Goal: Task Accomplishment & Management: Use online tool/utility

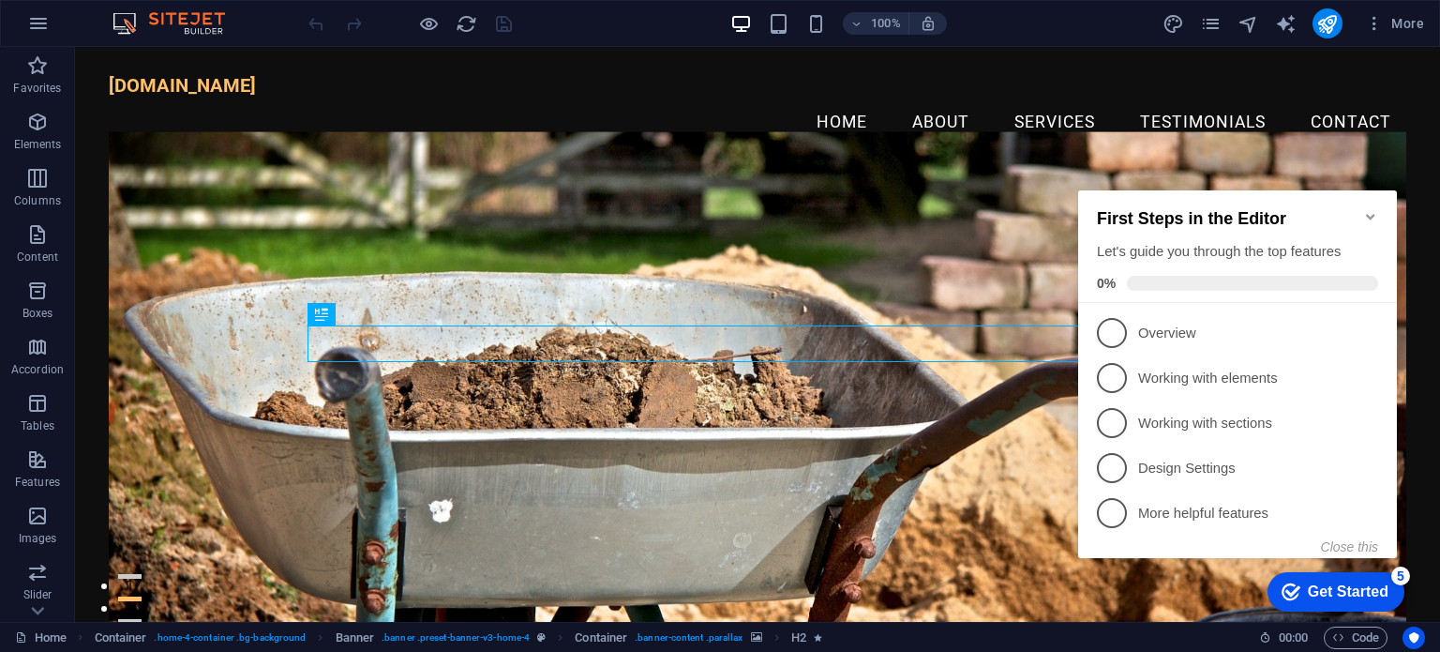
click at [1319, 583] on div "Get Started" at bounding box center [1348, 591] width 81 height 17
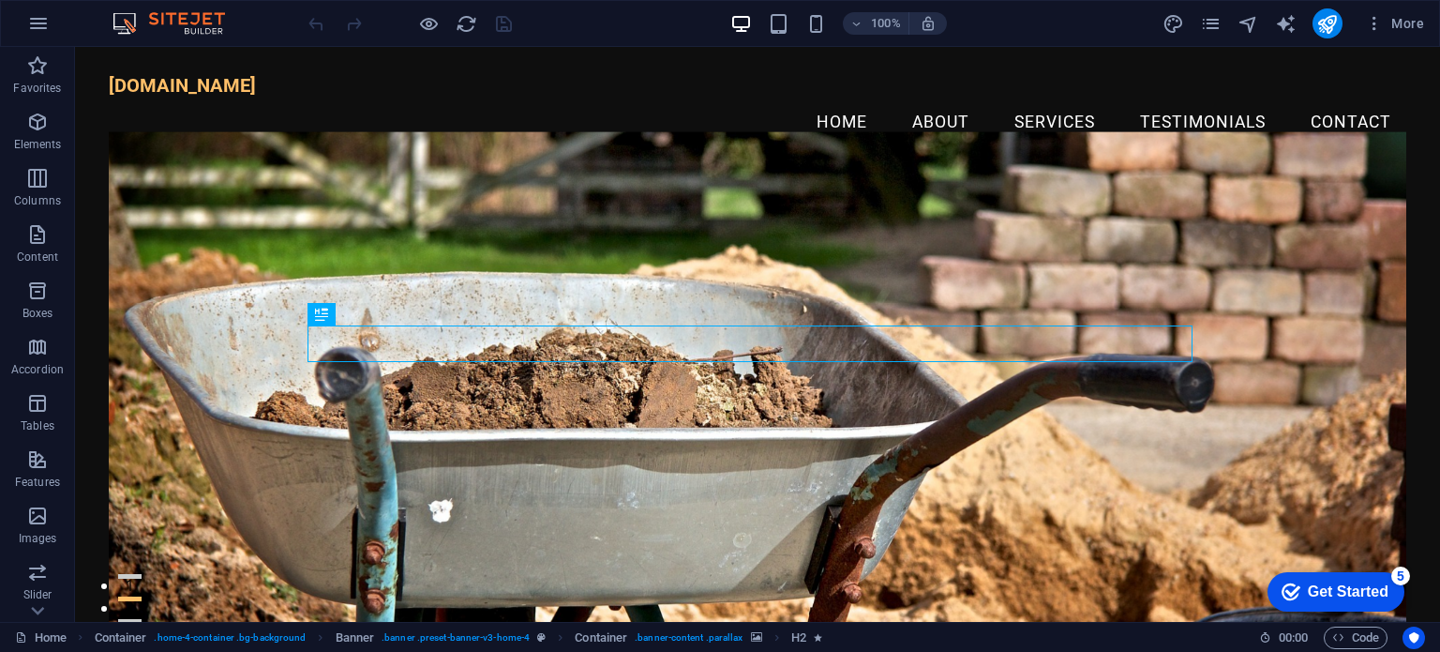
click at [1389, 600] on div "Get Started" at bounding box center [1348, 591] width 81 height 17
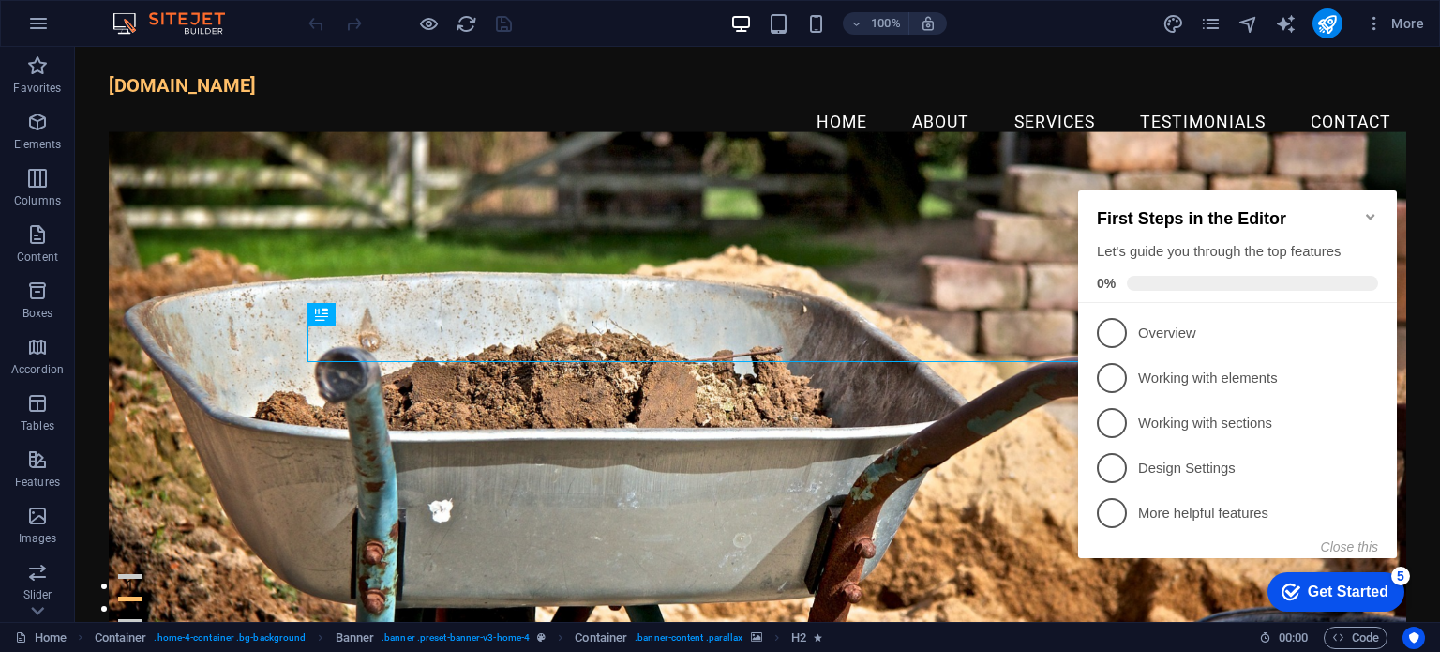
click at [1319, 583] on div "Get Started" at bounding box center [1348, 591] width 81 height 17
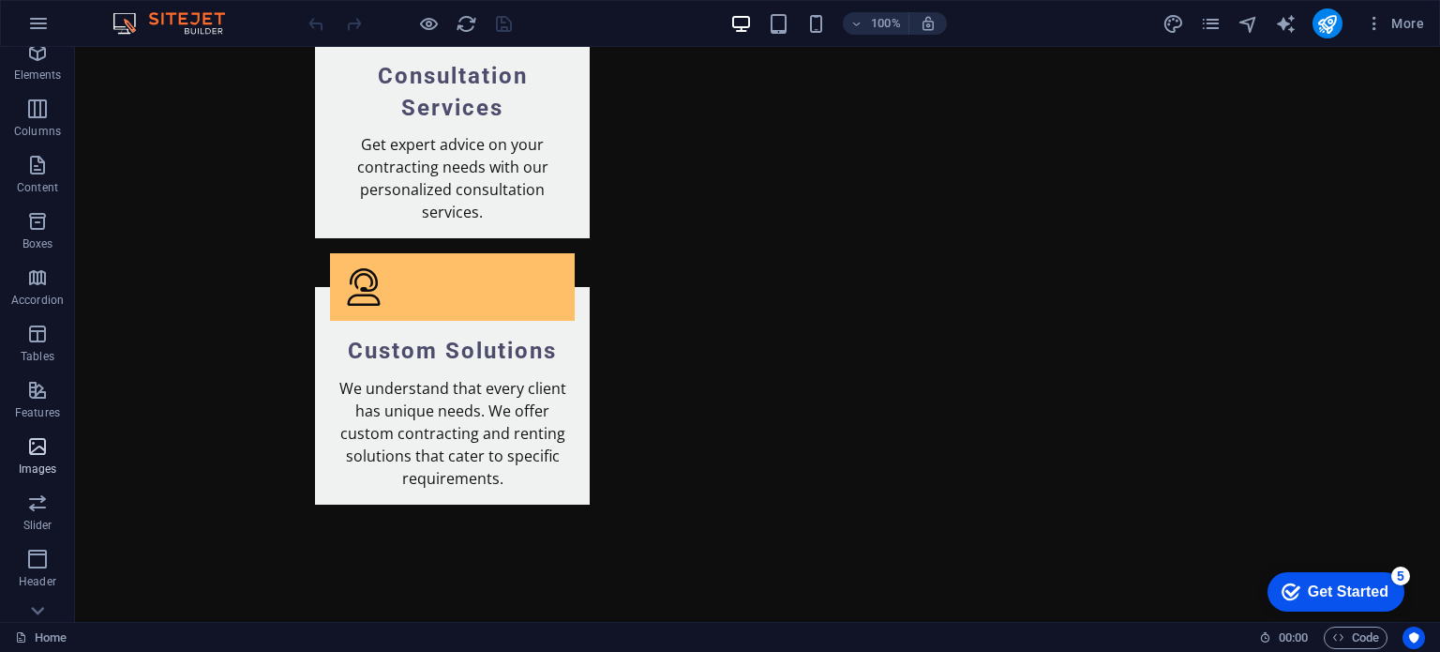
scroll to position [188, 0]
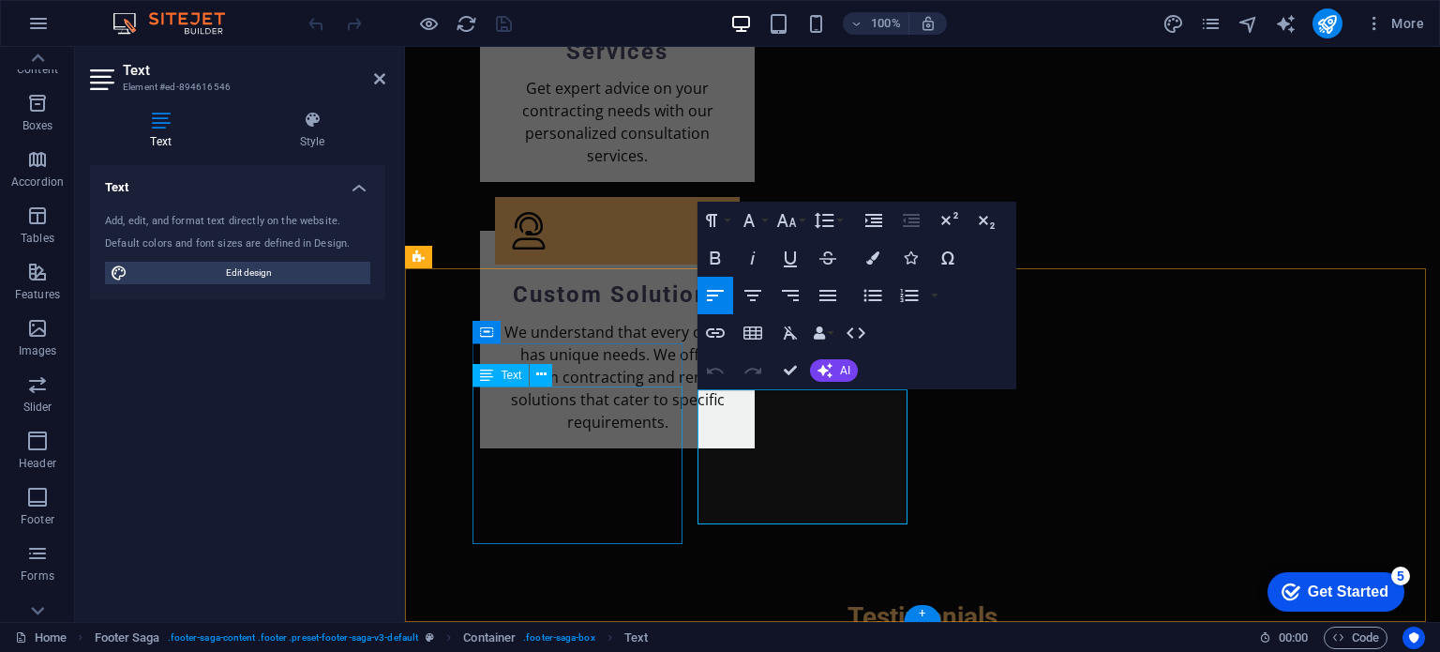
scroll to position [2781, 0]
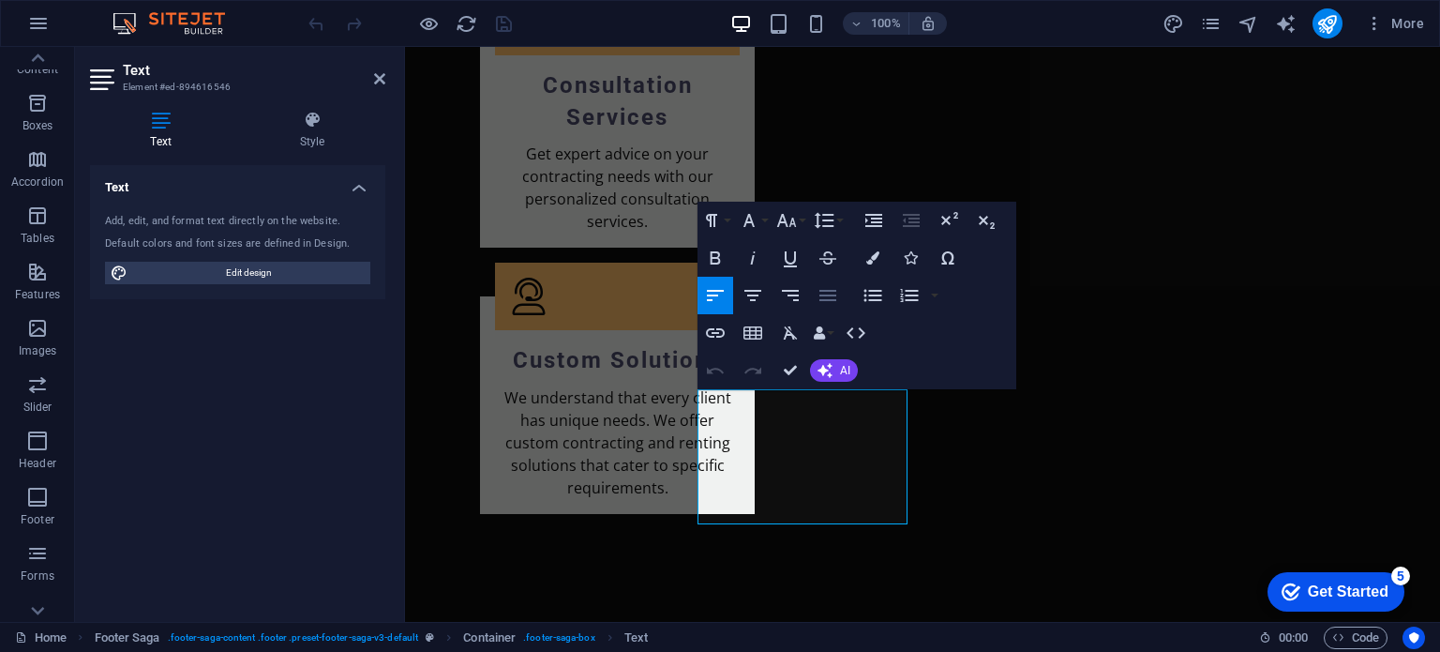
click at [819, 310] on button "Align Justify" at bounding box center [828, 296] width 36 height 38
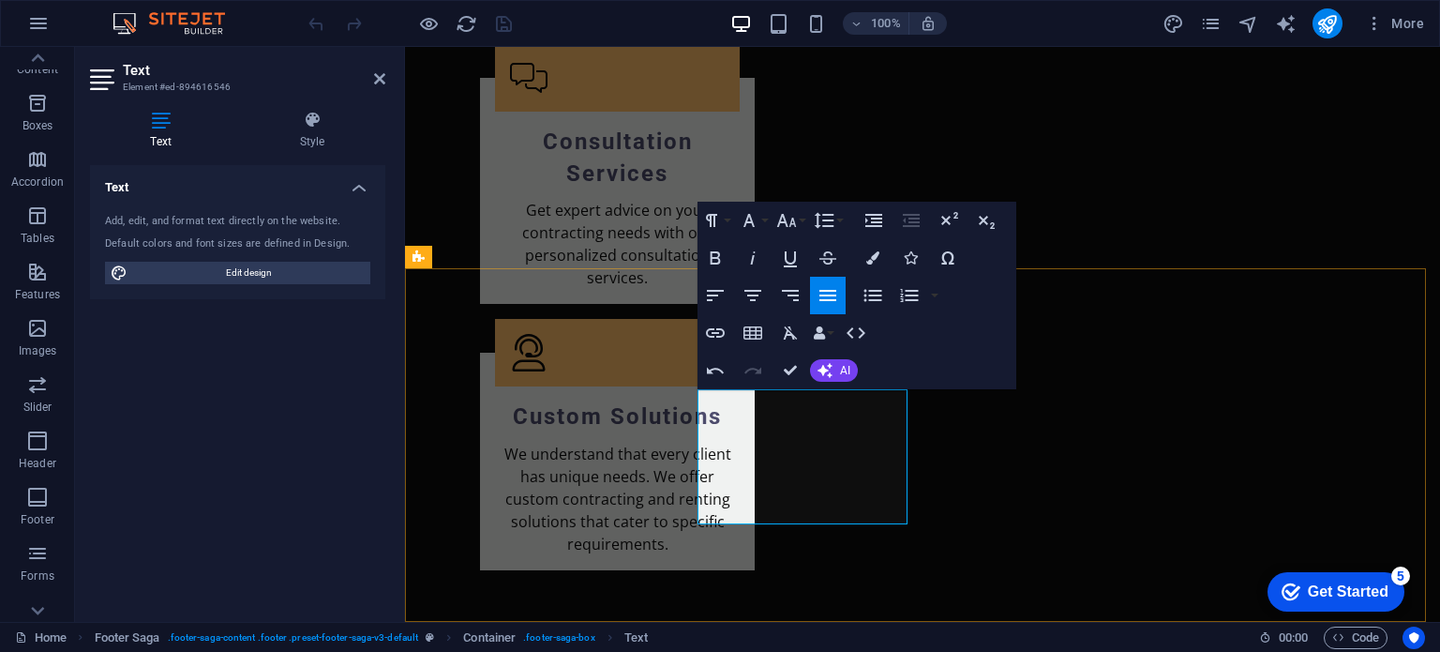
drag, startPoint x: 835, startPoint y: 505, endPoint x: 700, endPoint y: 491, distance: 135.8
click at [828, 291] on icon "button" at bounding box center [828, 295] width 17 height 11
click at [795, 296] on icon "button" at bounding box center [790, 295] width 23 height 23
click at [767, 303] on button "Align Center" at bounding box center [753, 296] width 36 height 38
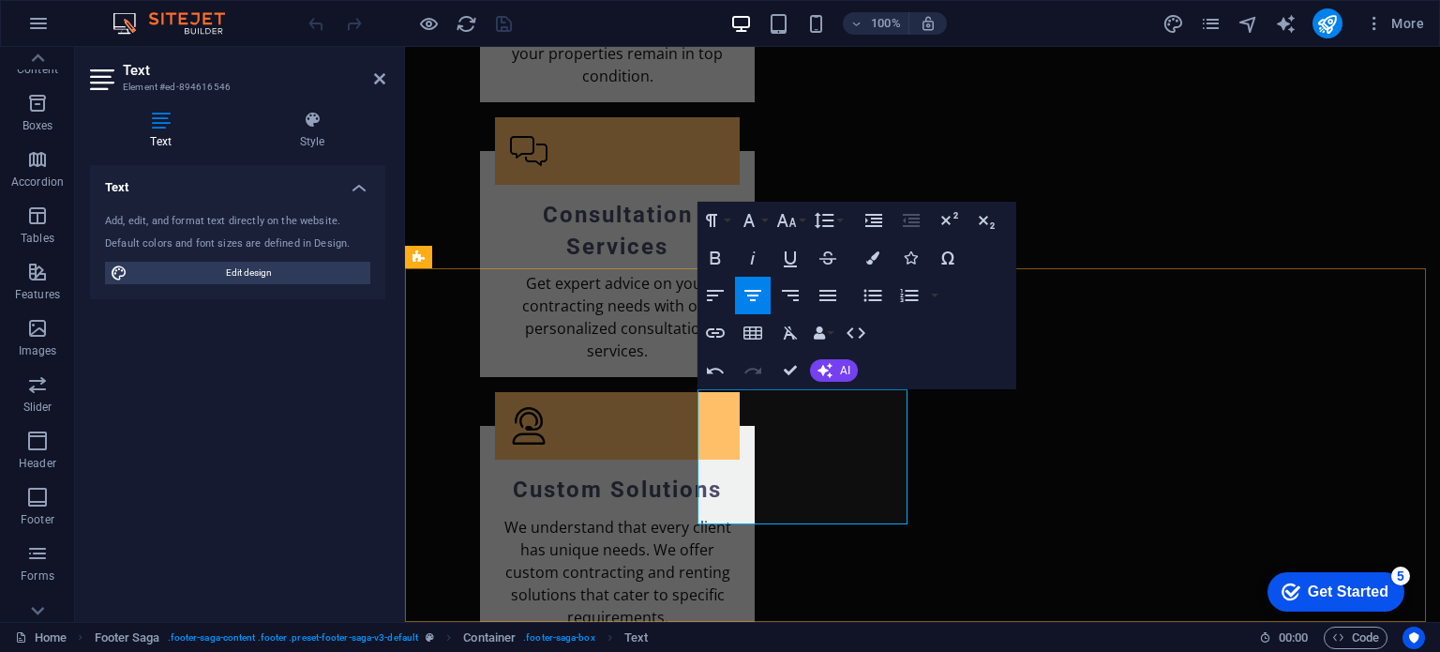
select select "px"
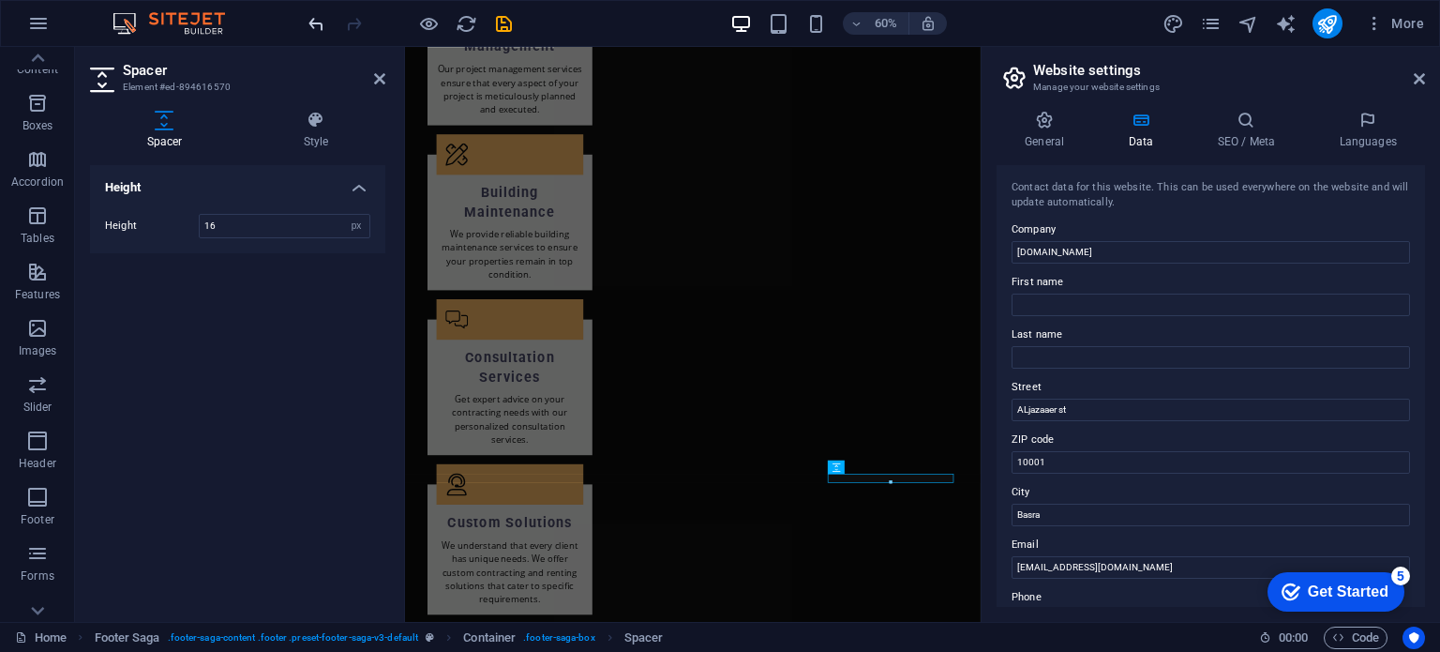
click at [315, 24] on icon "undo" at bounding box center [317, 24] width 22 height 22
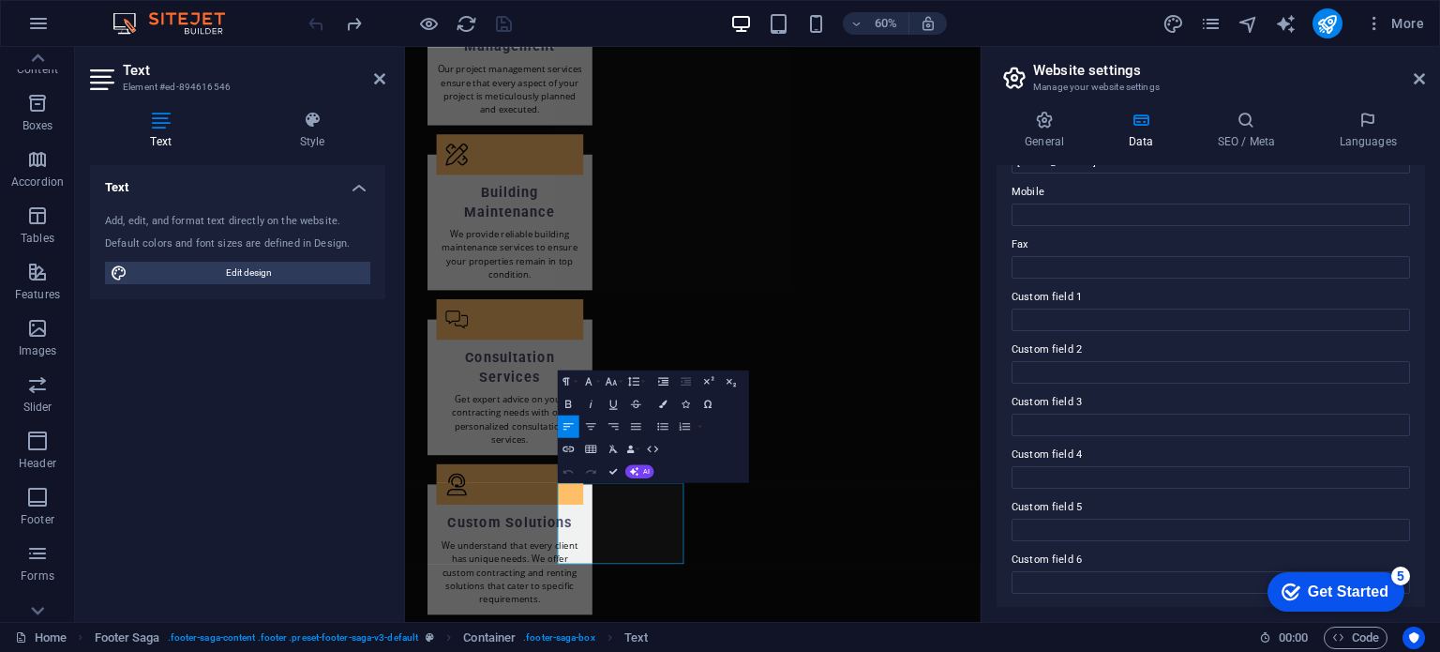
scroll to position [0, 0]
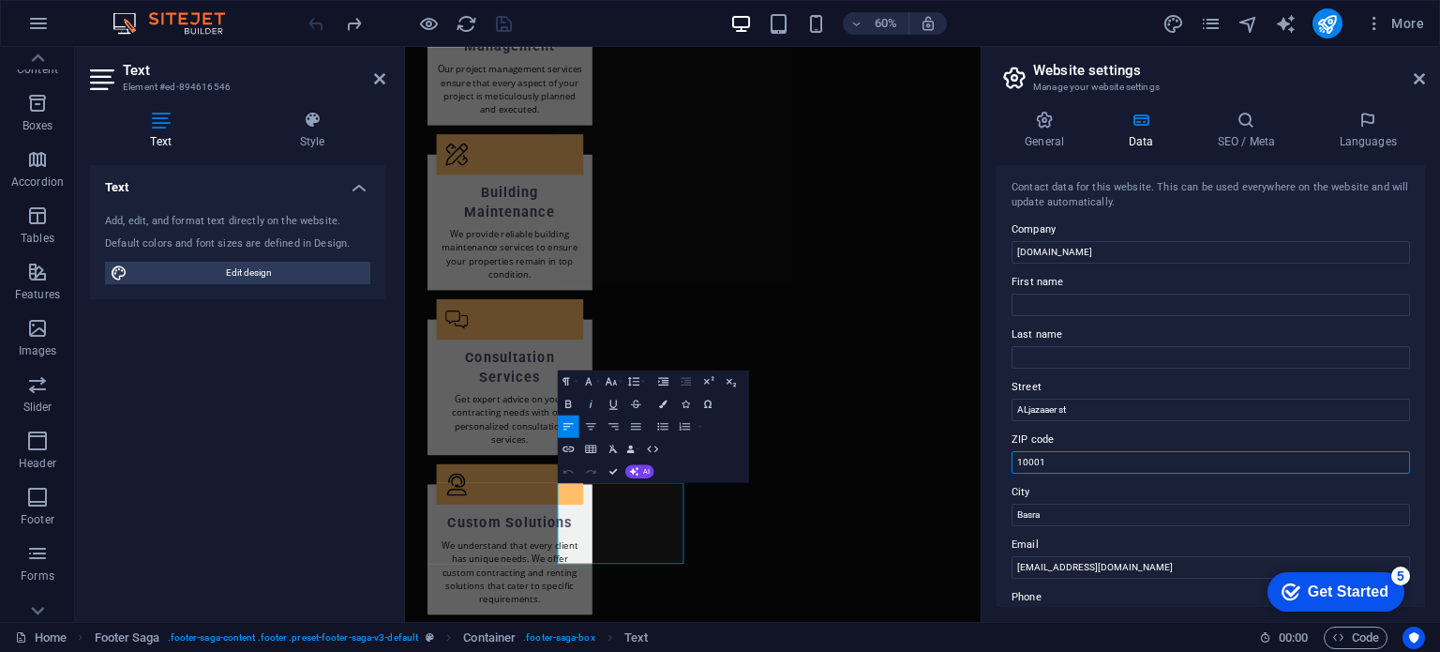
click at [1086, 461] on input "10001" at bounding box center [1211, 462] width 399 height 23
click at [1167, 502] on label "City" at bounding box center [1211, 492] width 399 height 23
click at [1167, 504] on input "Basra" at bounding box center [1211, 515] width 399 height 23
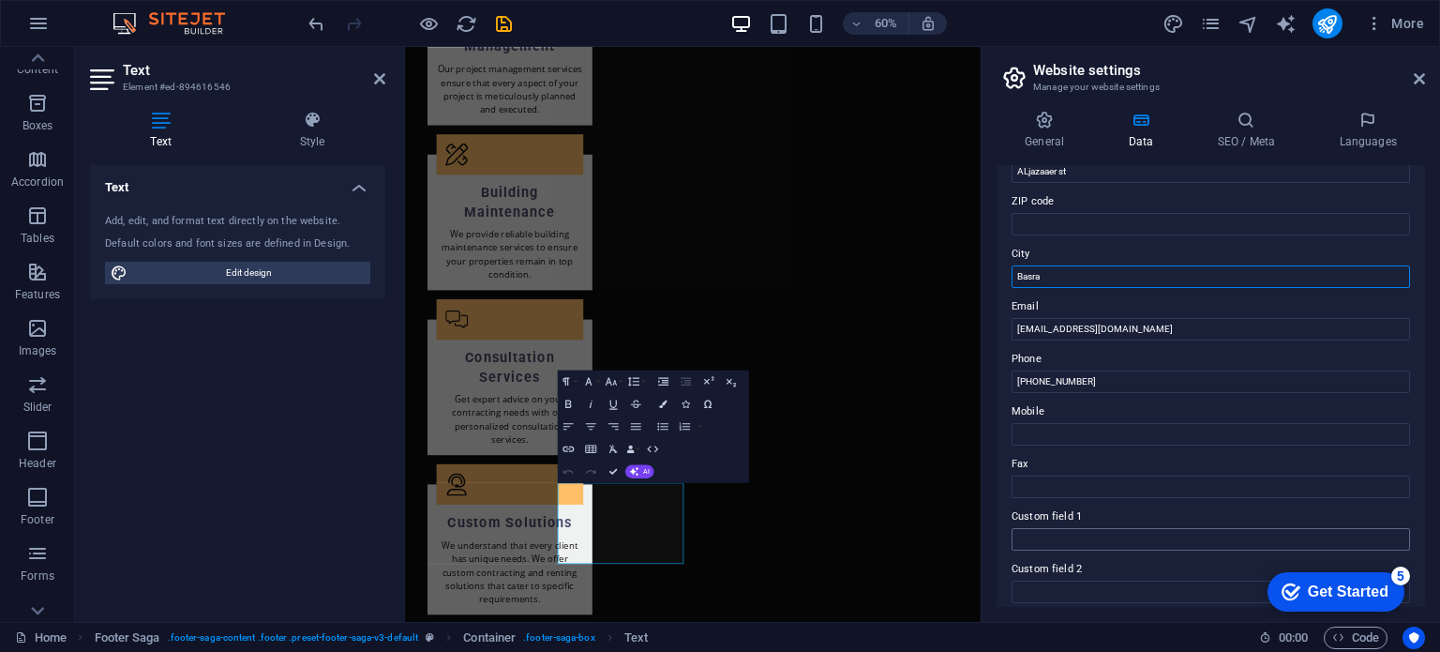
scroll to position [281, 0]
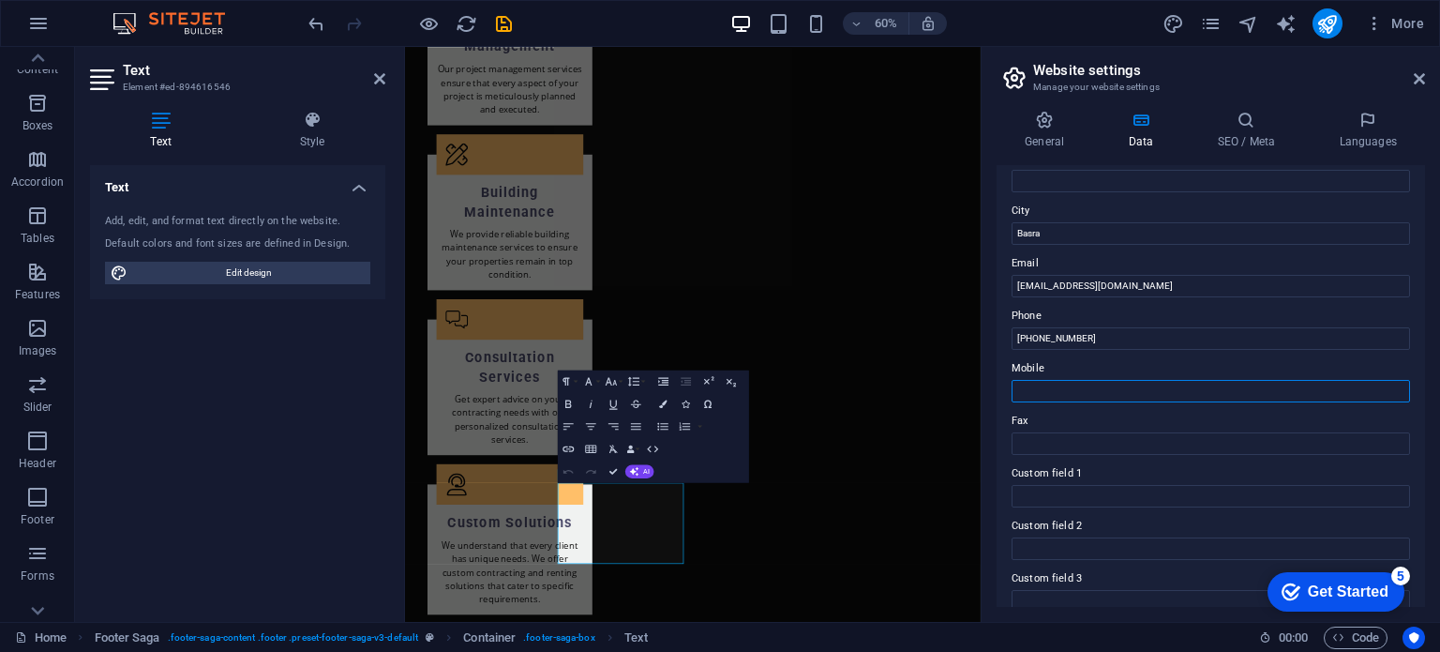
click at [1075, 388] on input "Mobile" at bounding box center [1211, 391] width 399 height 23
type input "07718073155"
type input "Rawaat"
type input "albaneen"
click at [1160, 404] on div "Contact data for this website. This can be used everywhere on the website and w…" at bounding box center [1211, 386] width 429 height 442
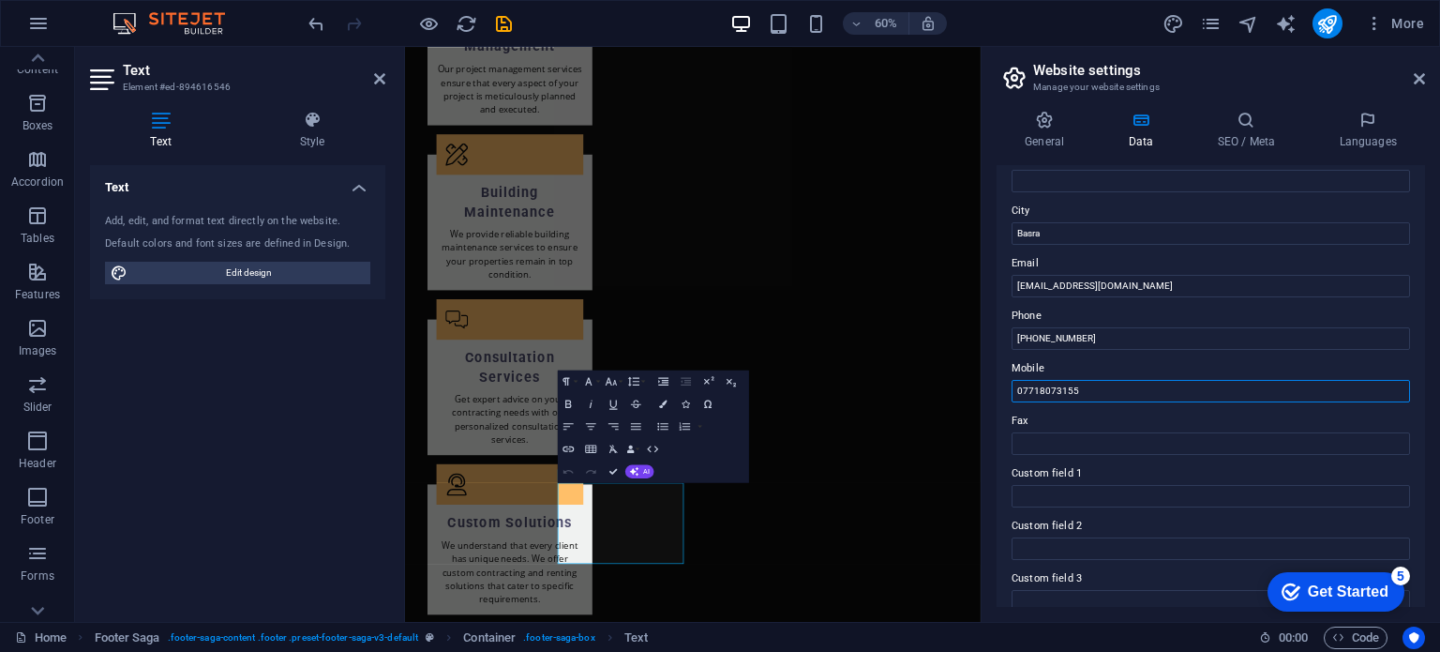
click at [1159, 398] on input "07718073155" at bounding box center [1211, 391] width 399 height 23
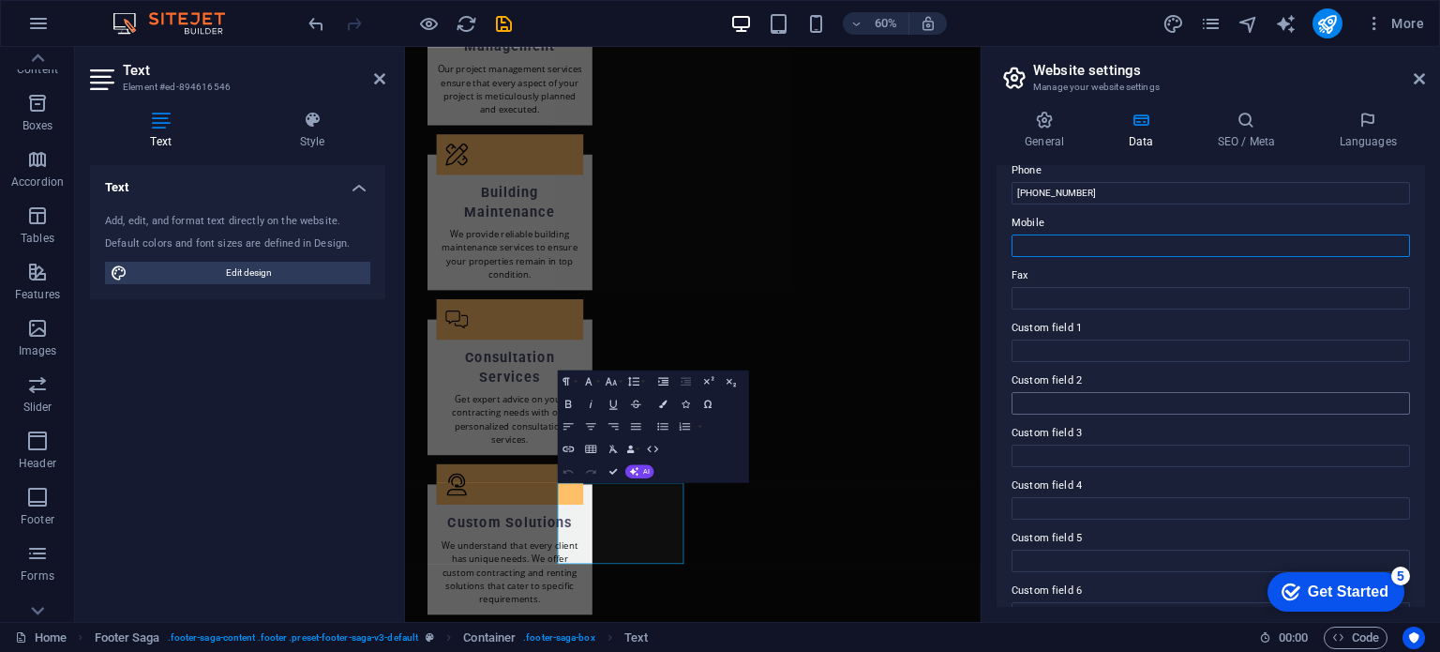
scroll to position [458, 0]
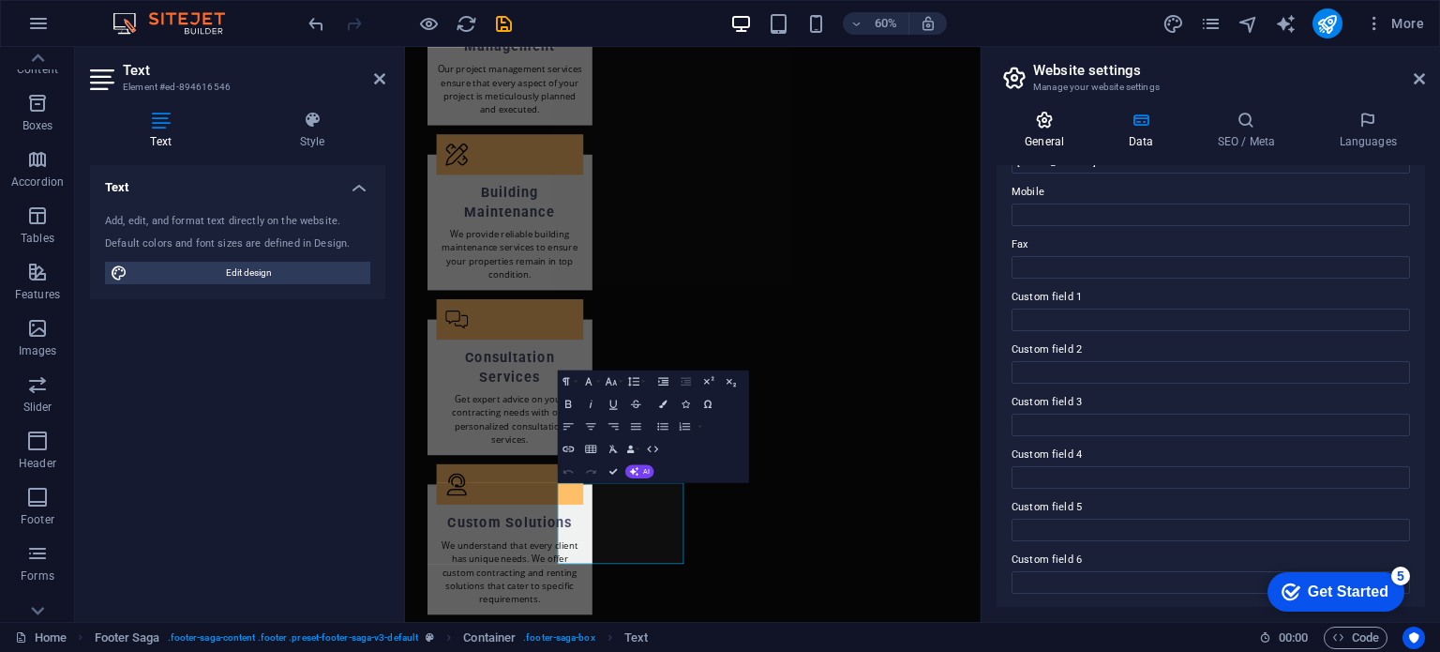
click at [1067, 142] on h4 "General" at bounding box center [1048, 130] width 103 height 39
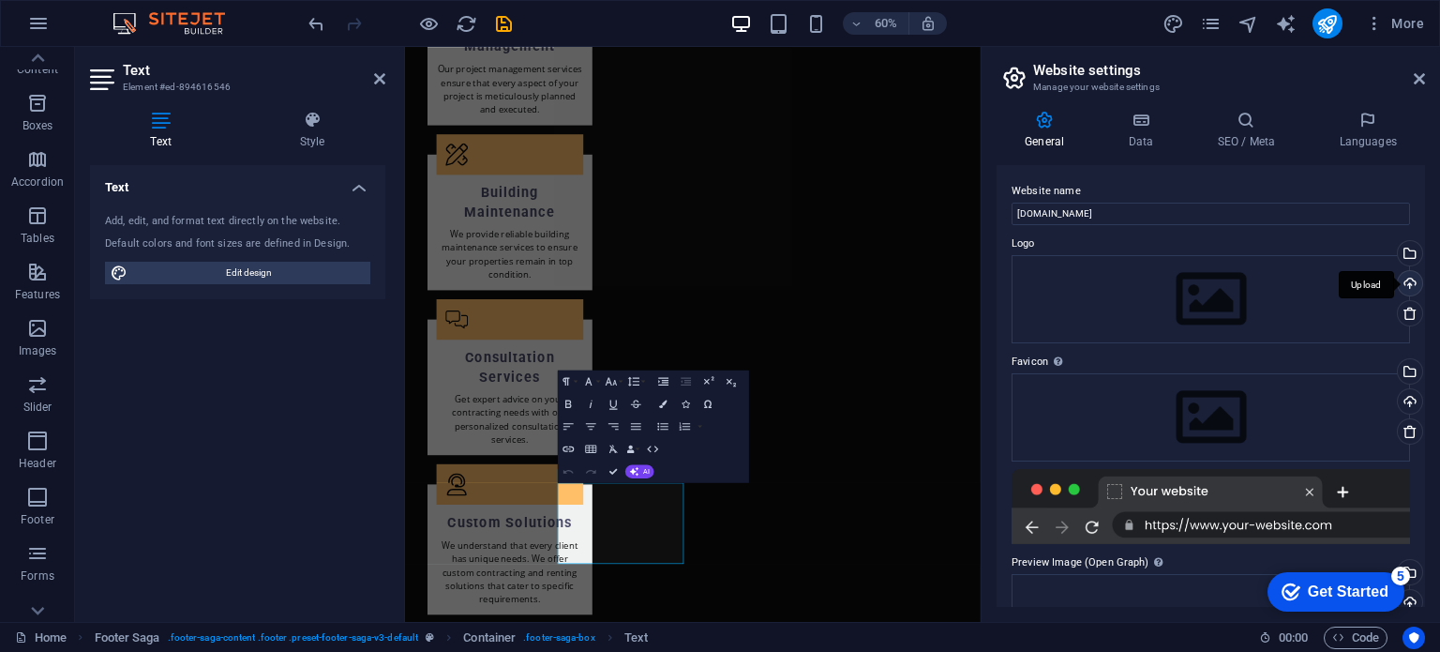
click at [1405, 289] on div "Upload" at bounding box center [1408, 285] width 28 height 28
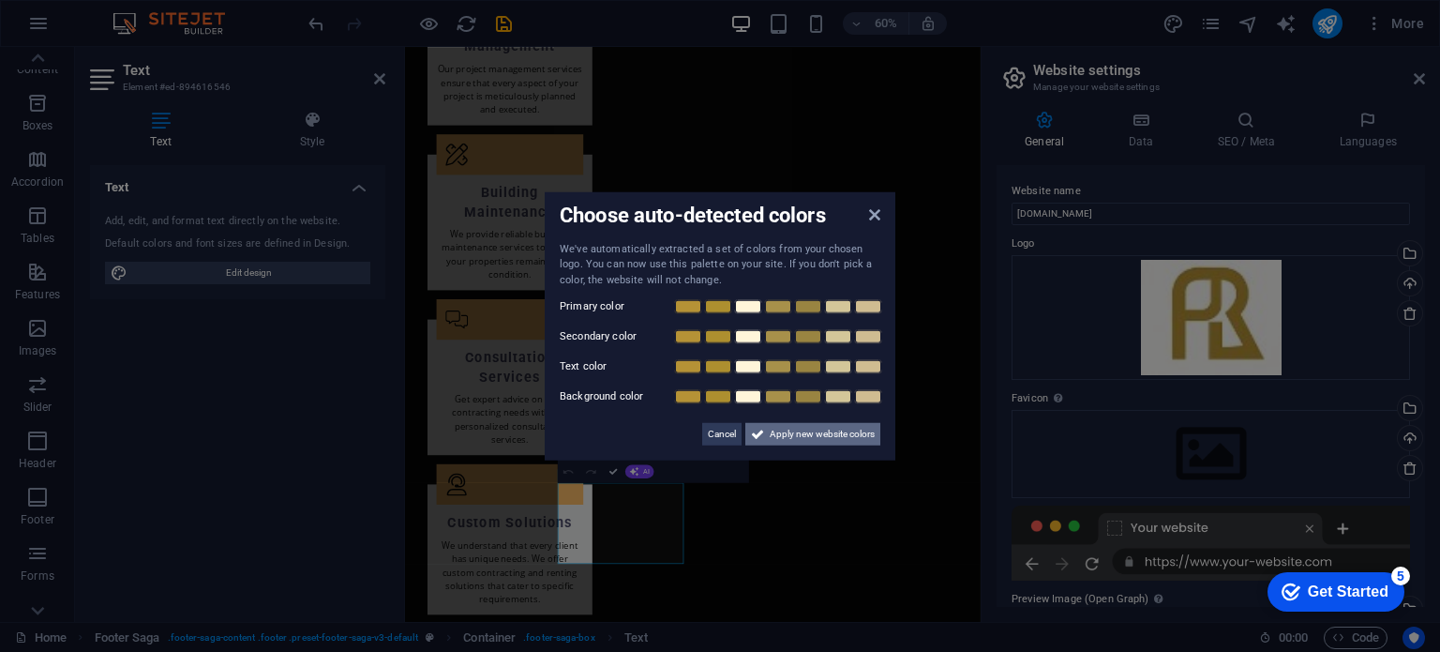
click at [840, 438] on span "Apply new website colors" at bounding box center [822, 434] width 105 height 23
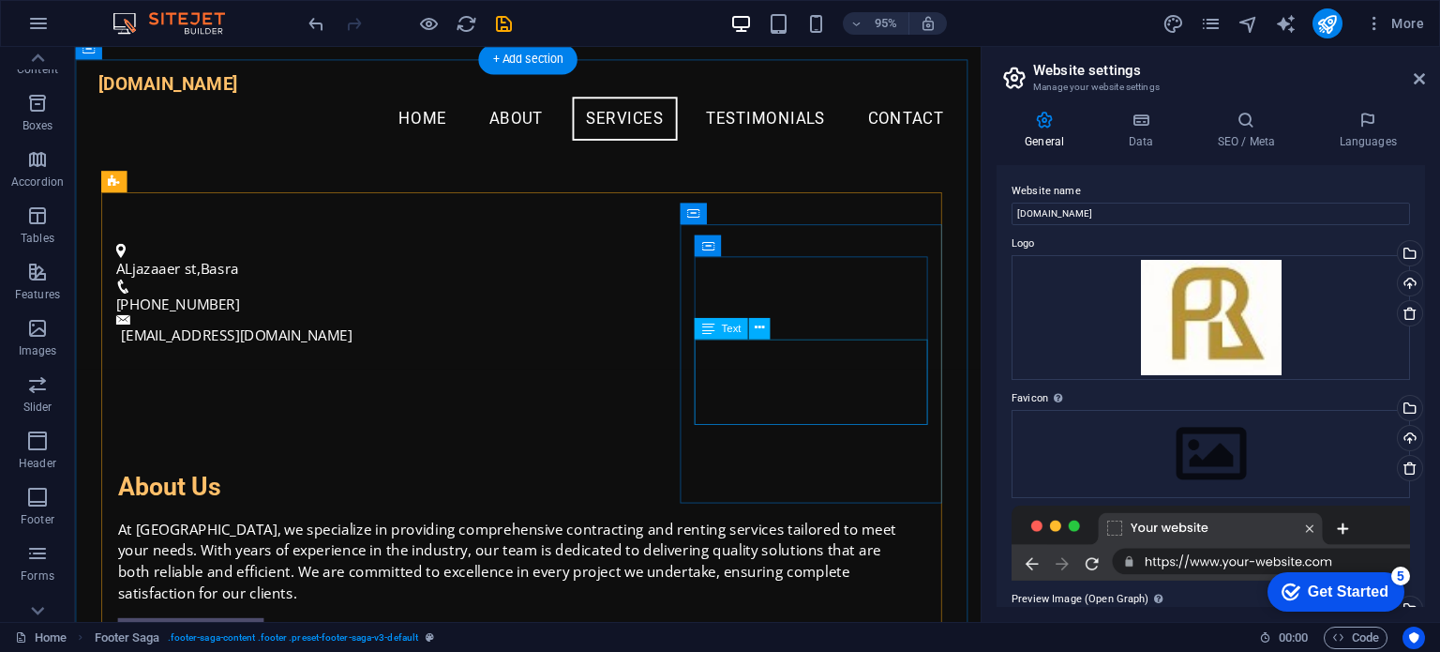
scroll to position [603, 0]
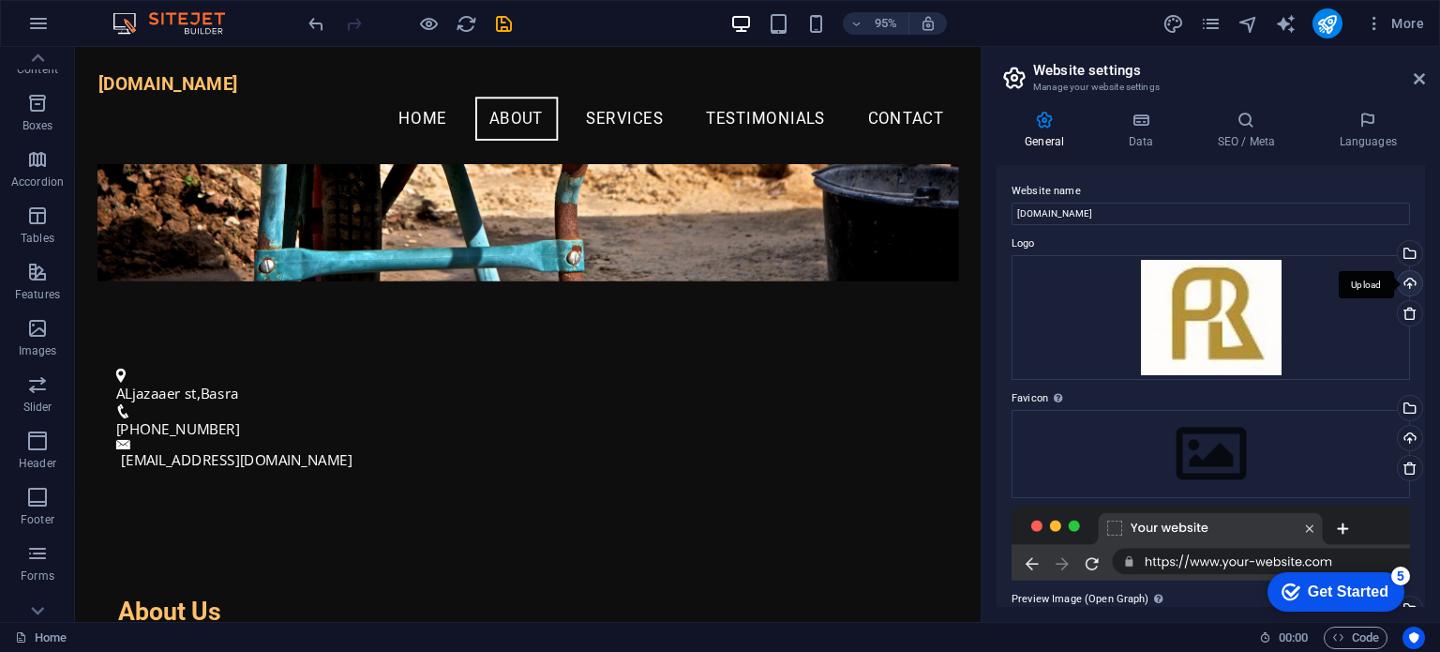
click at [1408, 279] on div "Upload" at bounding box center [1408, 285] width 28 height 28
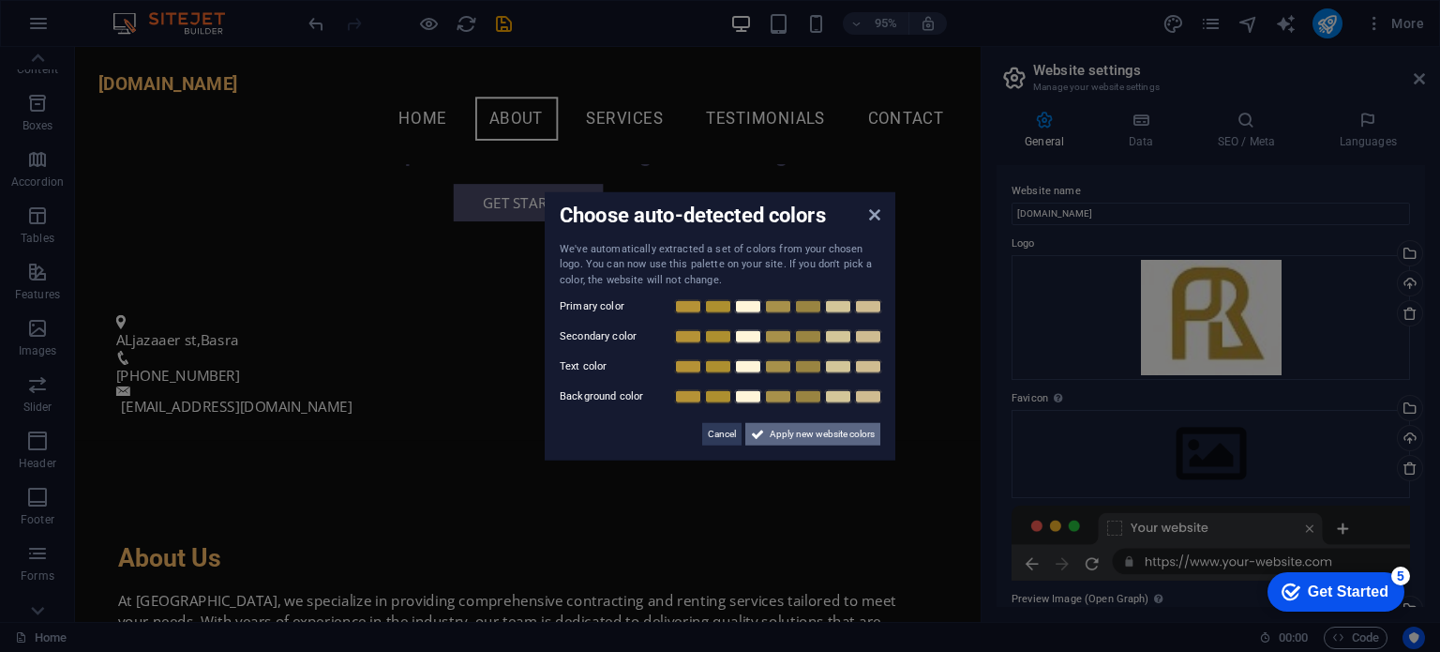
click at [778, 431] on span "Apply new website colors" at bounding box center [822, 434] width 105 height 23
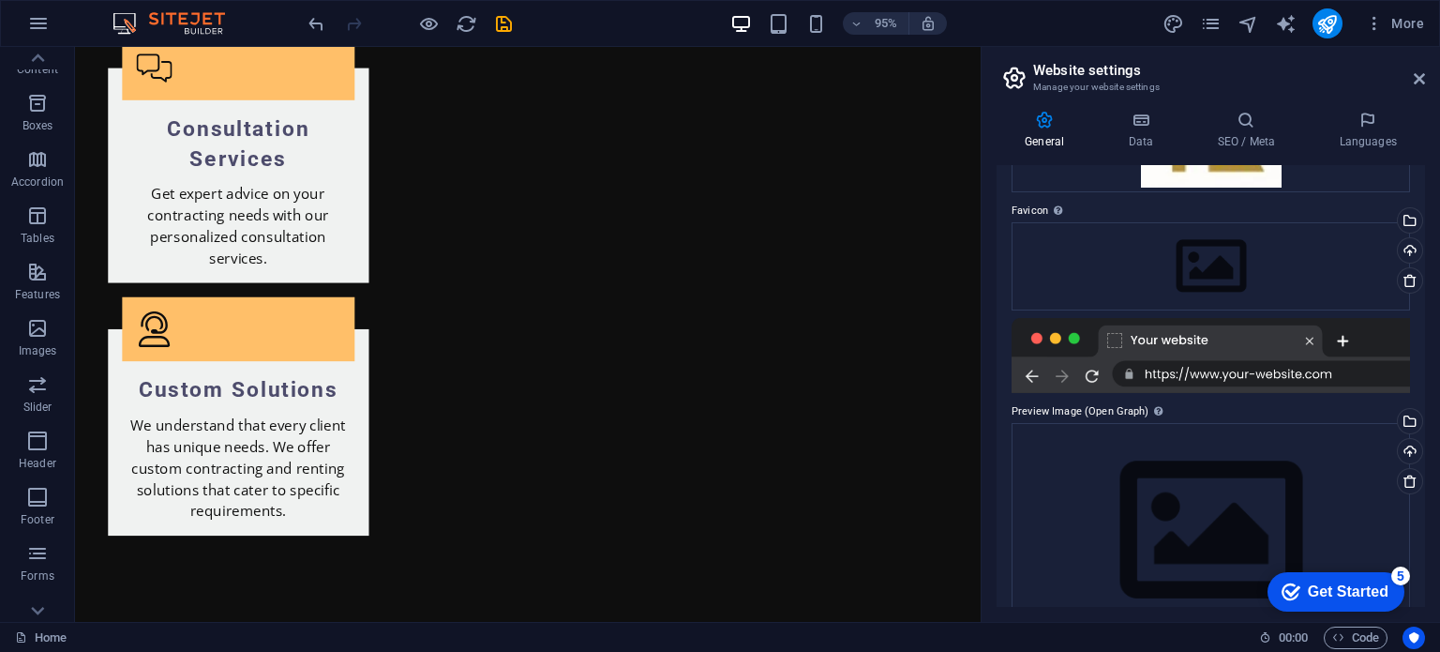
scroll to position [233, 0]
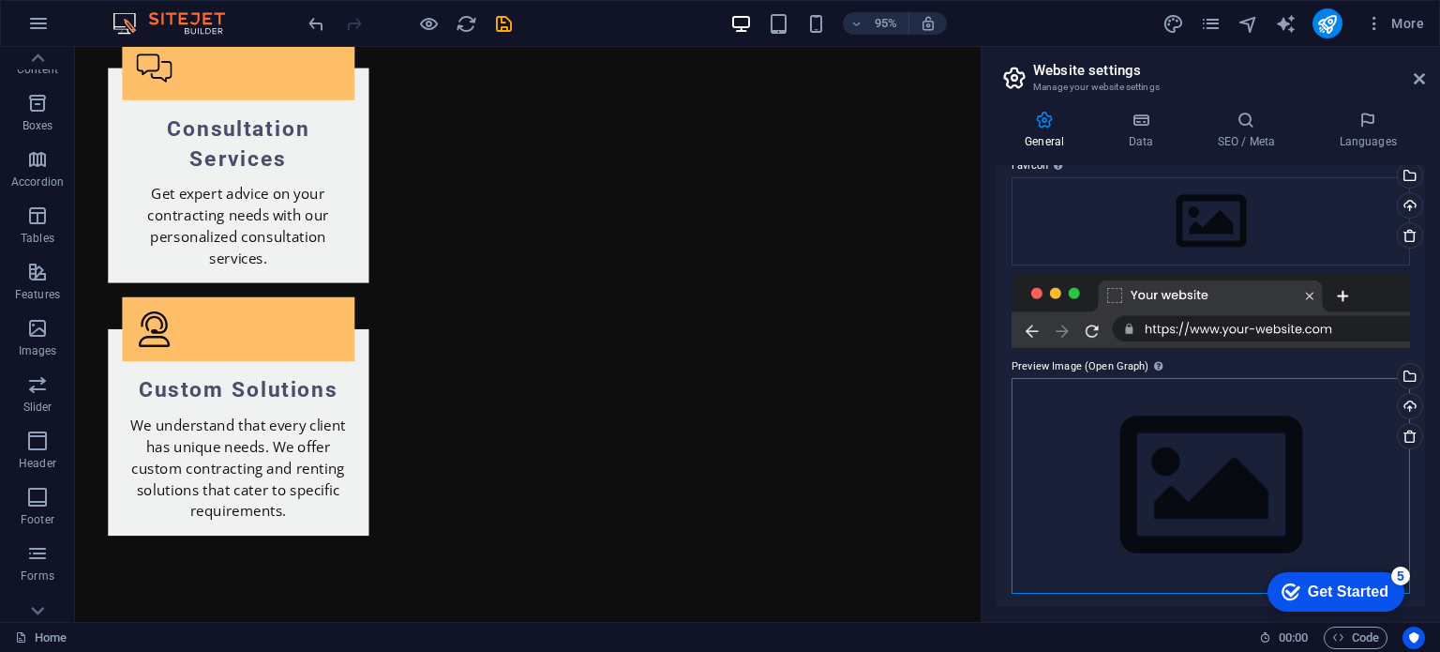
click at [1292, 487] on div "Drag files here, click to choose files or select files from Files or our free s…" at bounding box center [1211, 485] width 399 height 215
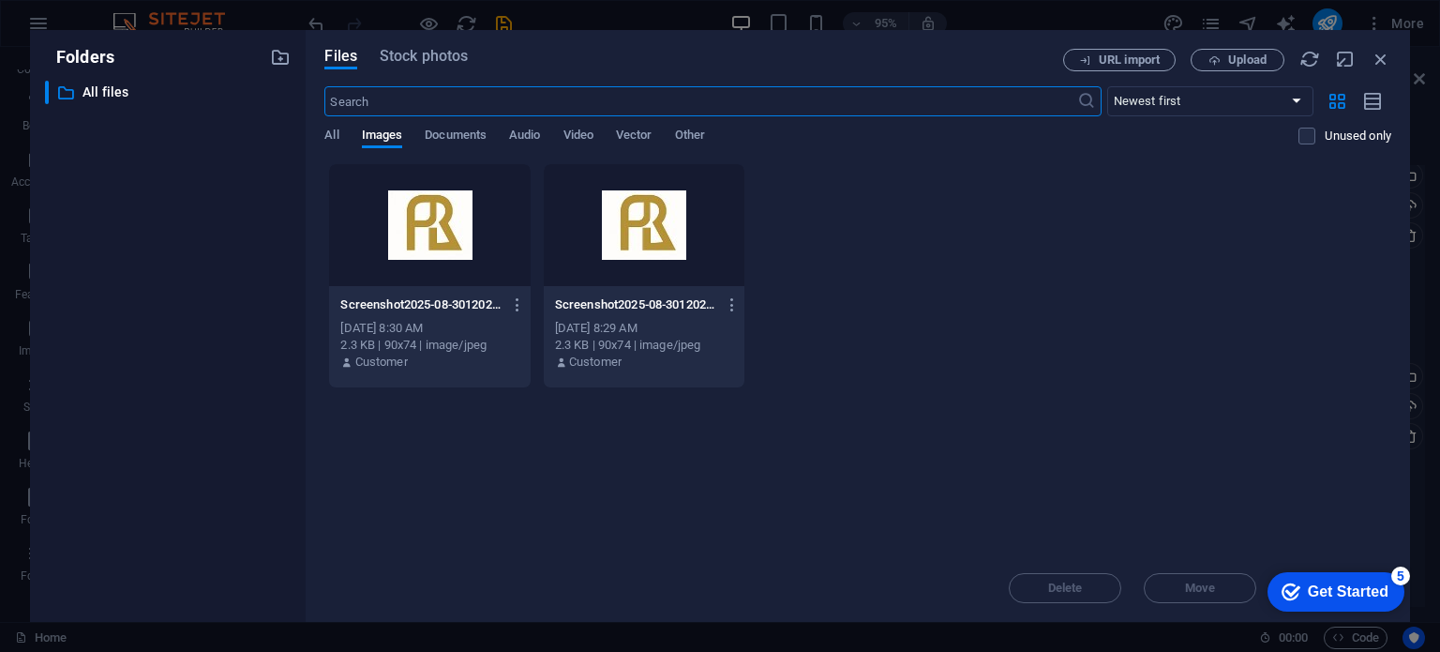
scroll to position [2667, 0]
click at [484, 257] on div at bounding box center [429, 225] width 201 height 122
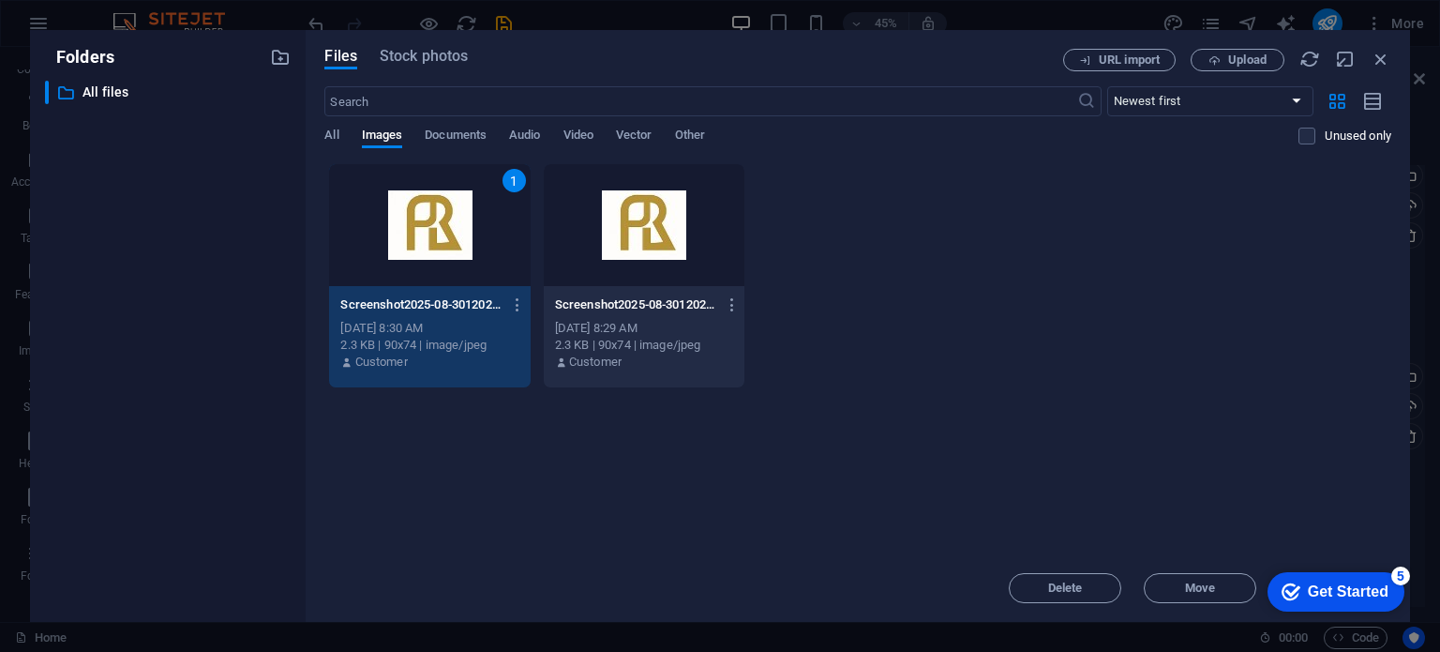
click at [1324, 606] on div "checkmark Get Started 5" at bounding box center [1336, 591] width 137 height 39
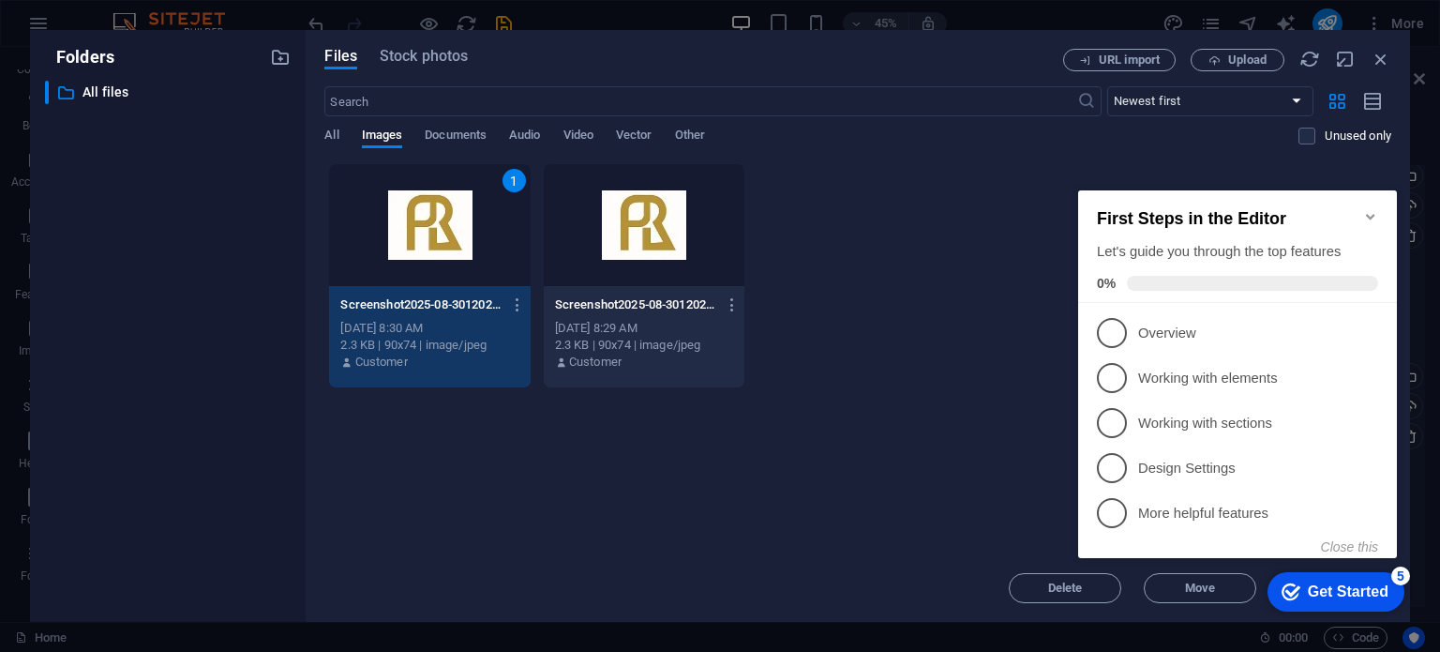
click at [1268, 593] on div "checkmark Get Started 5" at bounding box center [1336, 591] width 137 height 39
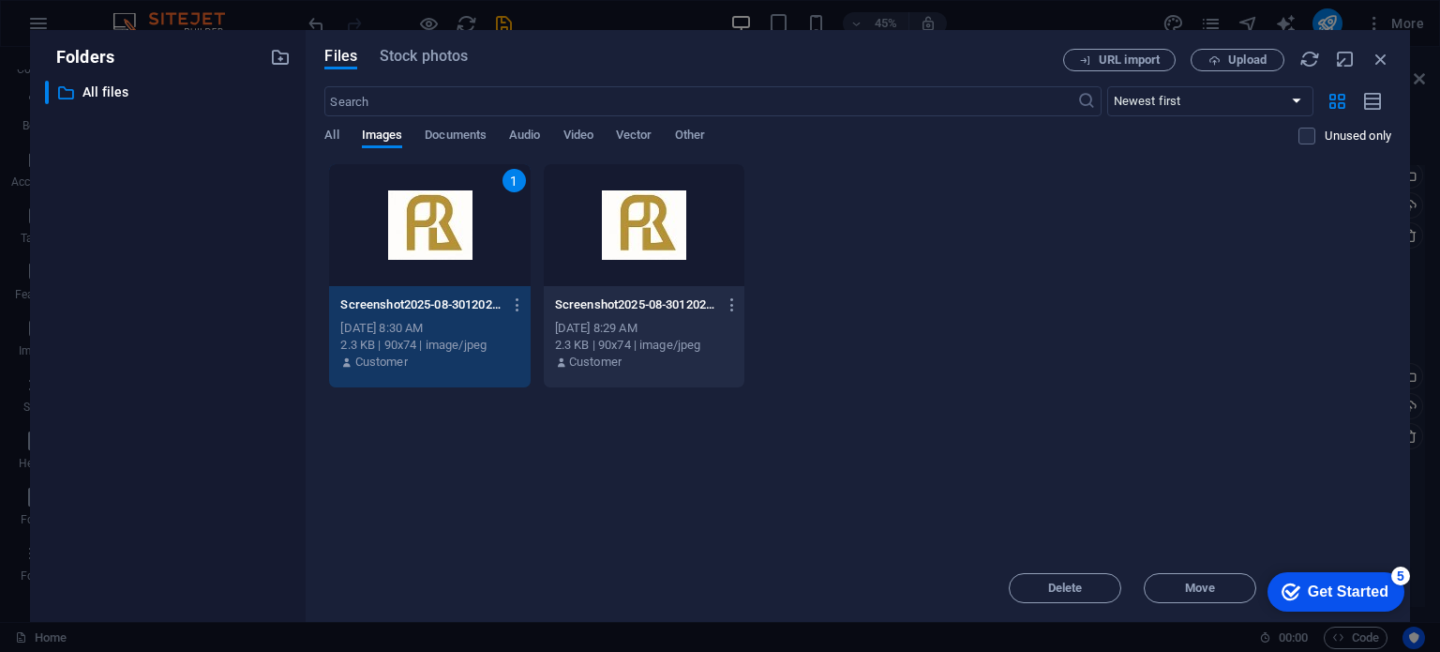
click at [1411, 619] on div "checkmark Get Started 5 First Steps in the Editor Let's guide you through the t…" at bounding box center [1332, 591] width 159 height 56
click at [1385, 619] on div "checkmark Get Started 5 First Steps in the Editor Let's guide you through the t…" at bounding box center [1332, 591] width 159 height 56
click at [440, 266] on div "1" at bounding box center [429, 225] width 201 height 122
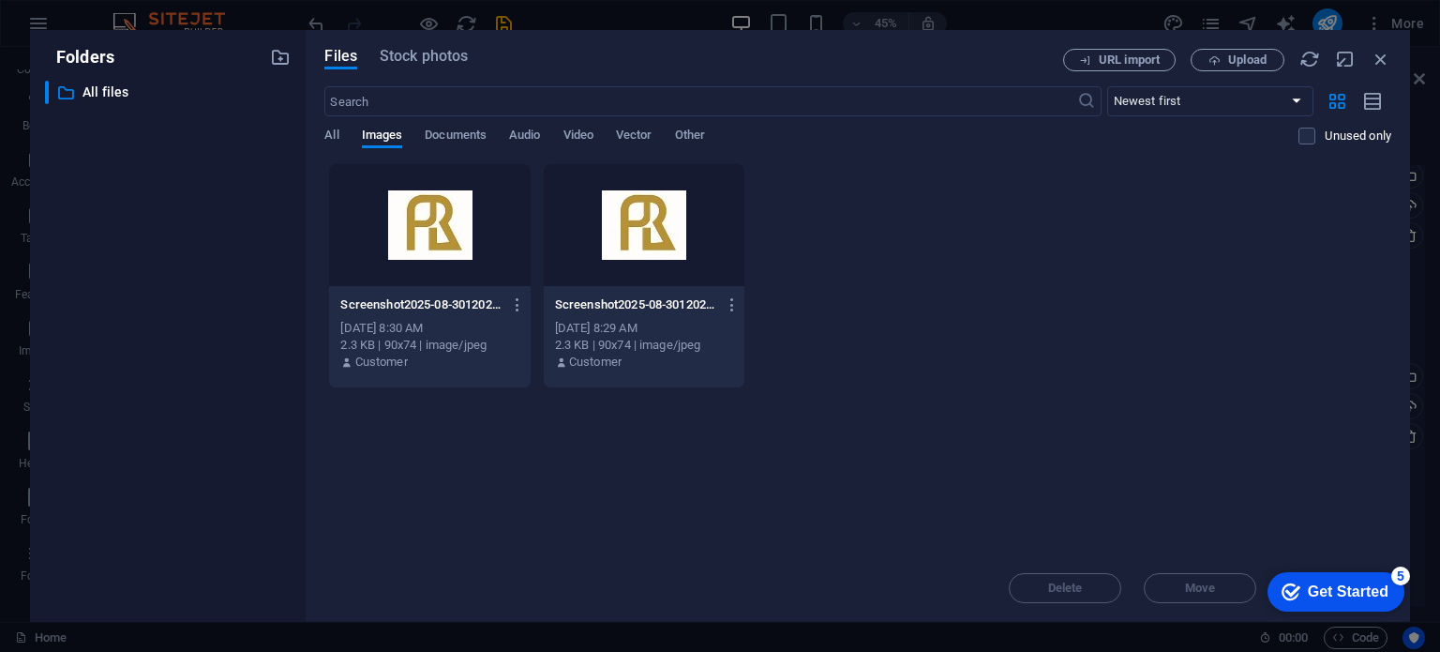
click at [440, 266] on div at bounding box center [429, 225] width 201 height 122
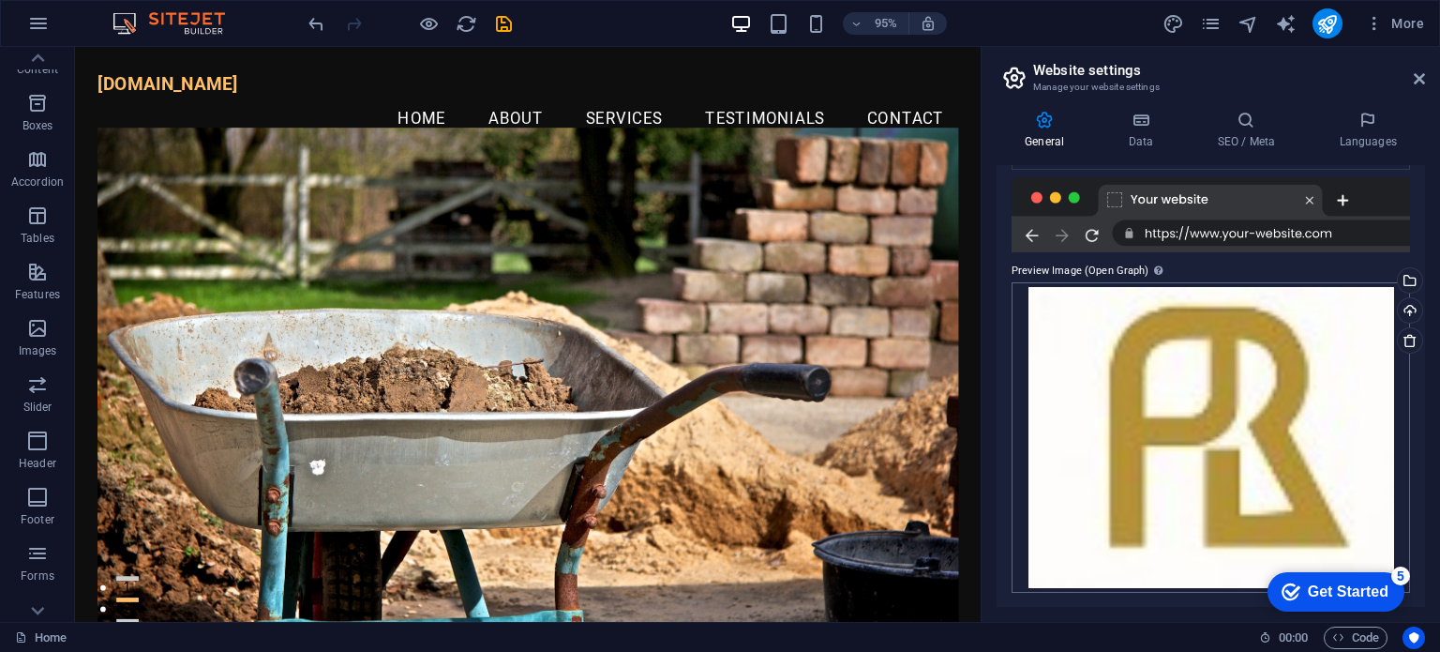
scroll to position [0, 0]
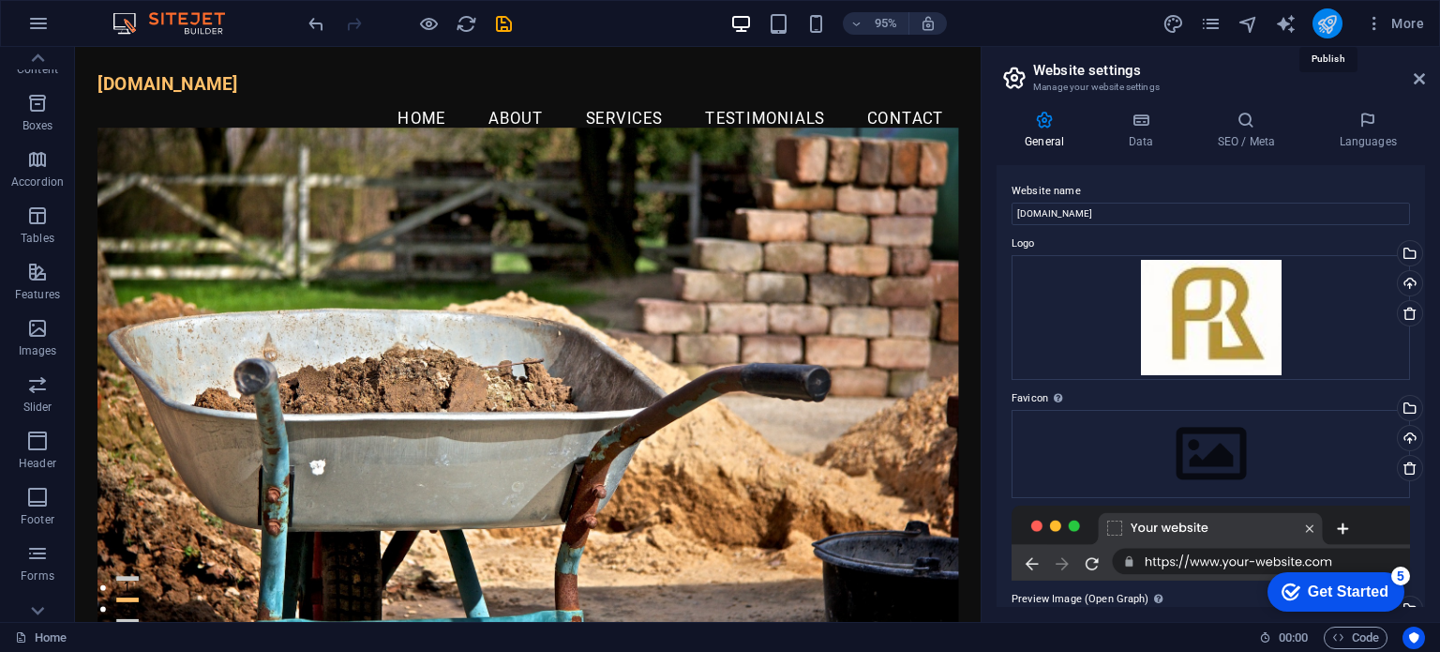
click at [1328, 29] on icon "publish" at bounding box center [1328, 24] width 22 height 22
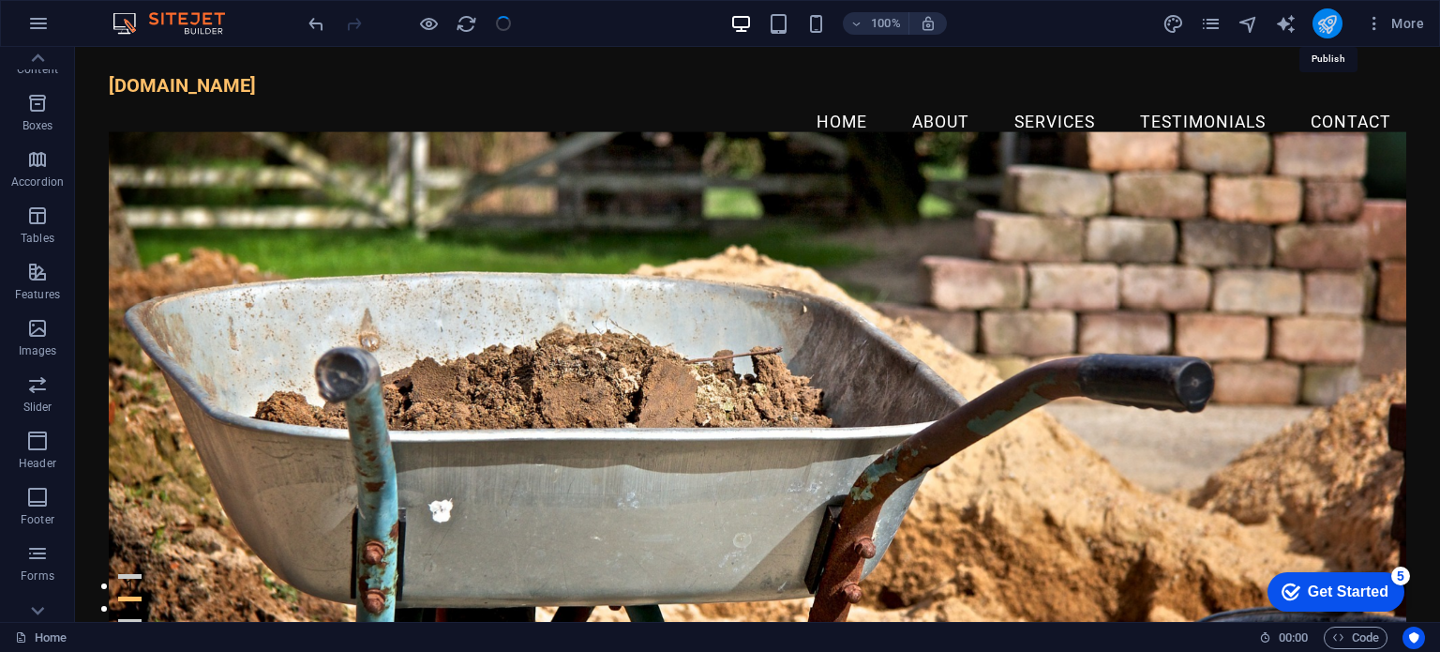
click at [1330, 27] on icon "publish" at bounding box center [1328, 24] width 22 height 22
